Goal: Check status: Check status

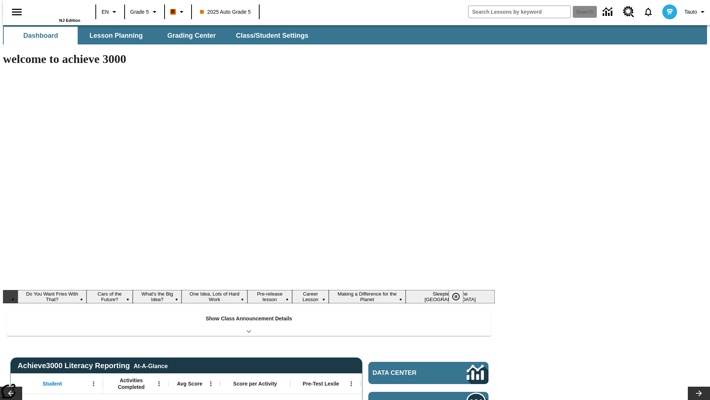
type input "-1"
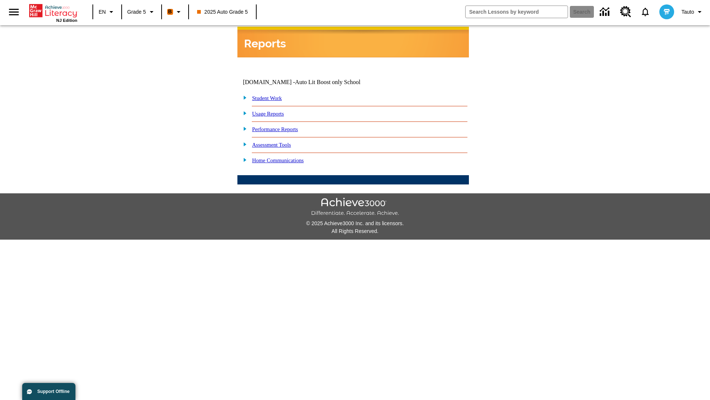
click at [272, 95] on link "Student Work" at bounding box center [267, 98] width 30 height 6
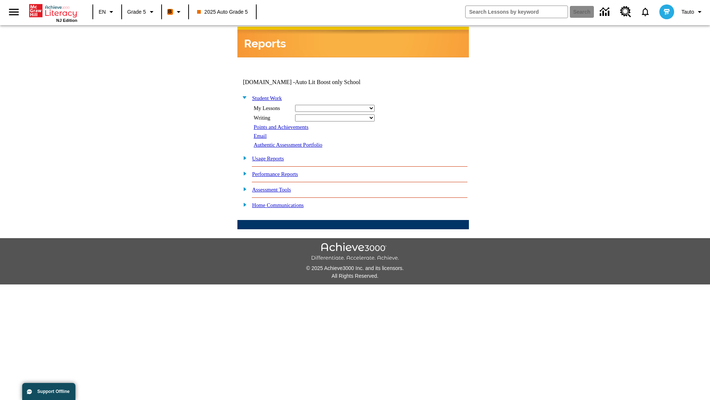
select select "/options/reports/?report_id=12&atype=21&section=2"
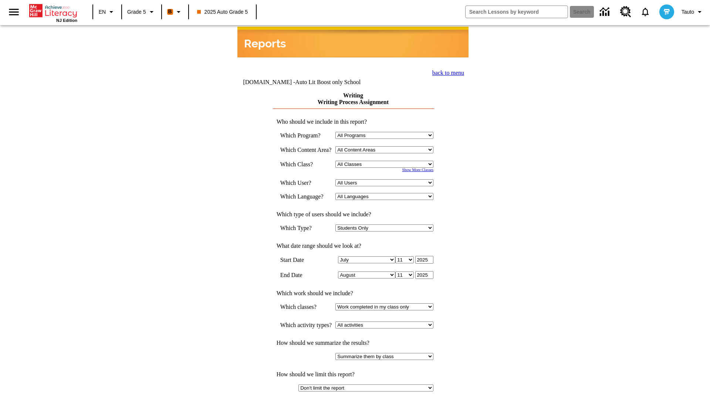
click at [387, 161] on select "Select a Class: All Classes 2025 Auto Grade 5 OL 2025 Auto Grade 6" at bounding box center [385, 164] width 98 height 7
select select "11133131"
